Goal: Check status

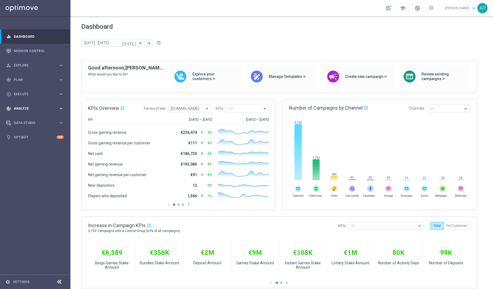
click at [49, 104] on div "track_changes Analyze keyboard_arrow_right" at bounding box center [35, 108] width 70 height 14
click at [37, 51] on link "Mission Control" at bounding box center [39, 51] width 50 height 14
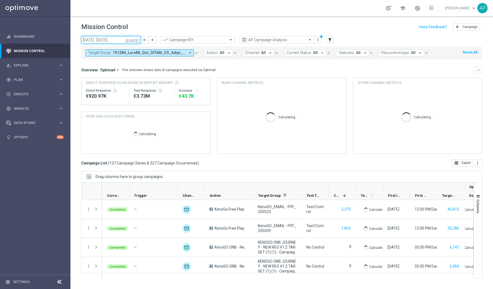
click at [127, 40] on input "01 May 2025 - 31 May 2025" at bounding box center [111, 40] width 60 height 8
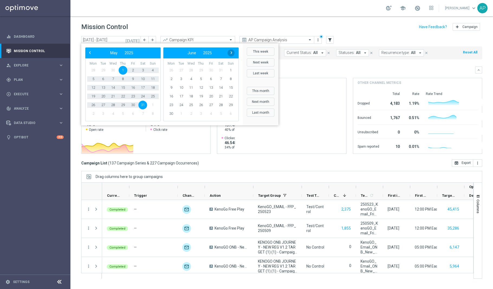
click at [229, 54] on span "›" at bounding box center [231, 52] width 7 height 7
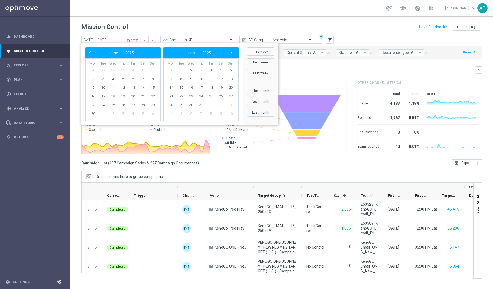
click at [229, 54] on span "›" at bounding box center [231, 52] width 7 height 7
click at [201, 89] on span "14" at bounding box center [201, 87] width 9 height 9
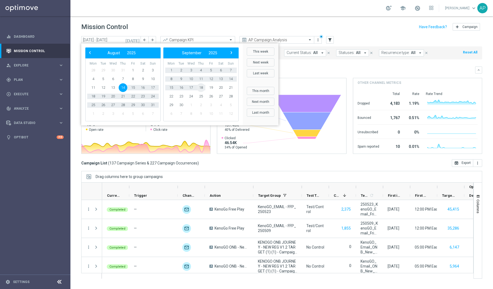
click at [201, 89] on span "18" at bounding box center [201, 87] width 9 height 9
type input "14 Aug 2025 - 18 Sep 2025"
